Goal: Navigation & Orientation: Find specific page/section

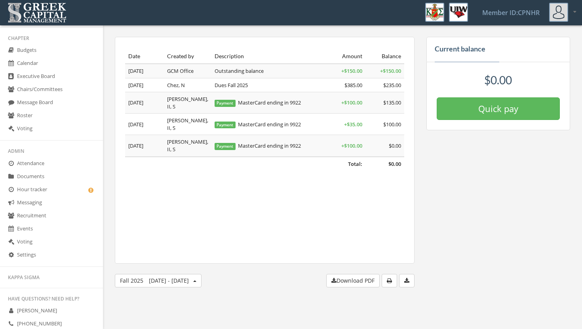
scroll to position [210, 0]
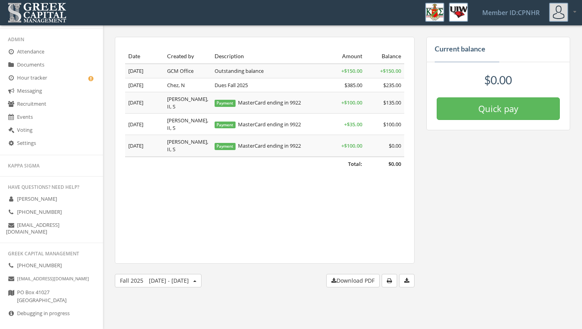
click at [48, 93] on link "Messaging" at bounding box center [51, 91] width 103 height 13
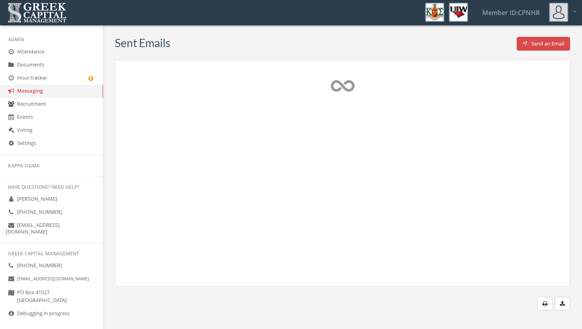
click at [46, 120] on link "Events" at bounding box center [51, 117] width 103 height 13
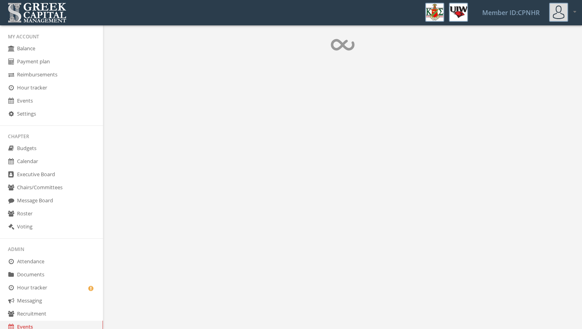
click at [36, 164] on link "Calendar" at bounding box center [51, 161] width 103 height 13
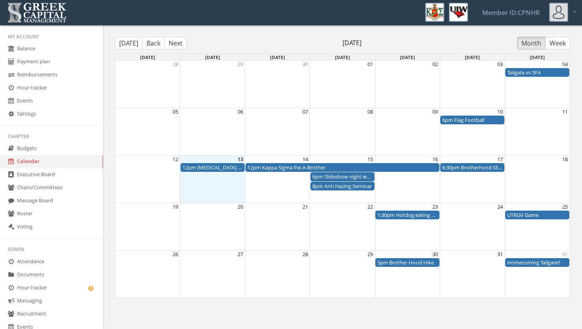
click at [464, 170] on div "6:30pm Brotherhood Slideshow Night" at bounding box center [472, 168] width 60 height 8
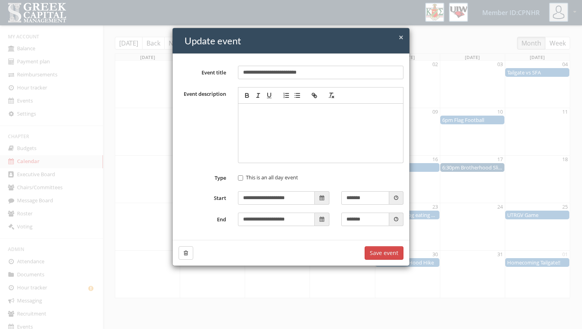
click at [402, 36] on span "×" at bounding box center [400, 37] width 5 height 11
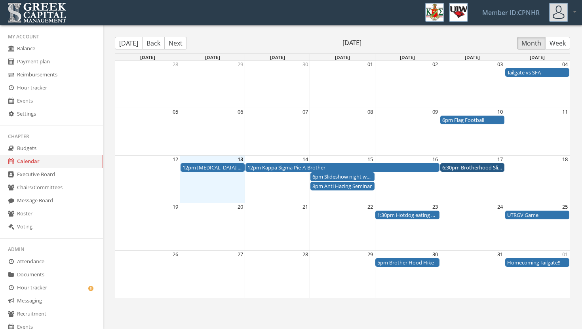
click at [218, 166] on div "12pm Breast Cancer Awareness" at bounding box center [212, 168] width 60 height 8
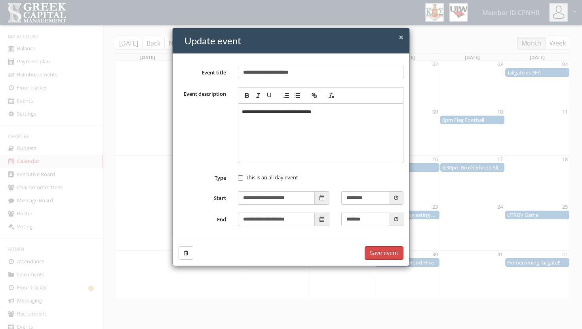
click at [402, 40] on span "×" at bounding box center [400, 37] width 5 height 11
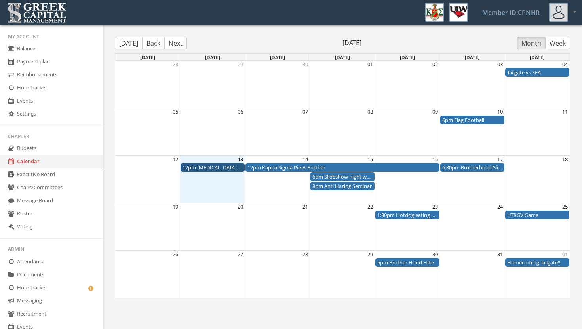
click at [164, 45] on span "Today Back Next" at bounding box center [151, 43] width 72 height 13
click at [171, 44] on button "Next" at bounding box center [175, 43] width 23 height 13
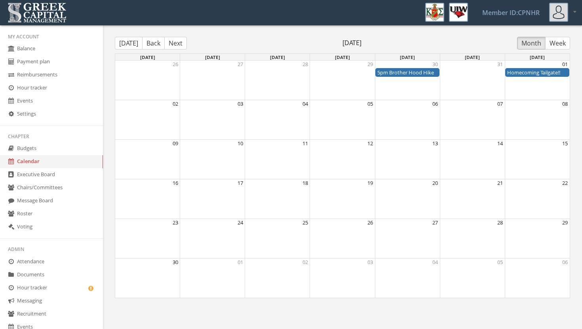
click at [148, 44] on button "Back" at bounding box center [153, 43] width 23 height 13
